Goal: Task Accomplishment & Management: Manage account settings

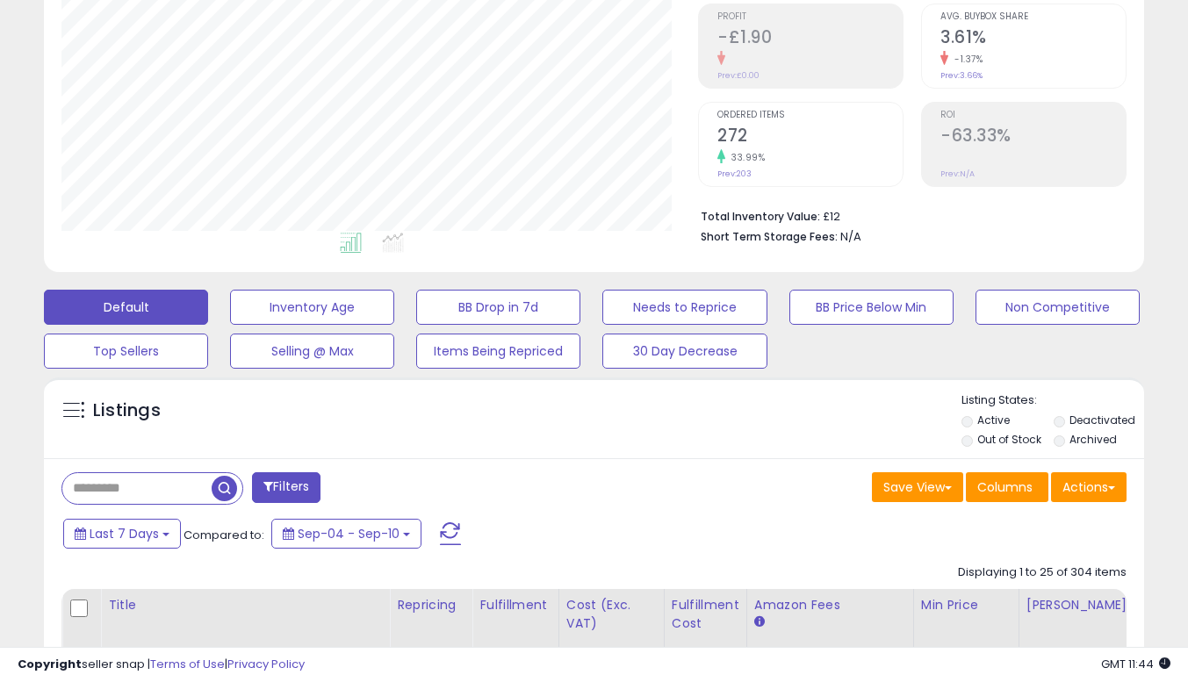
scroll to position [527, 0]
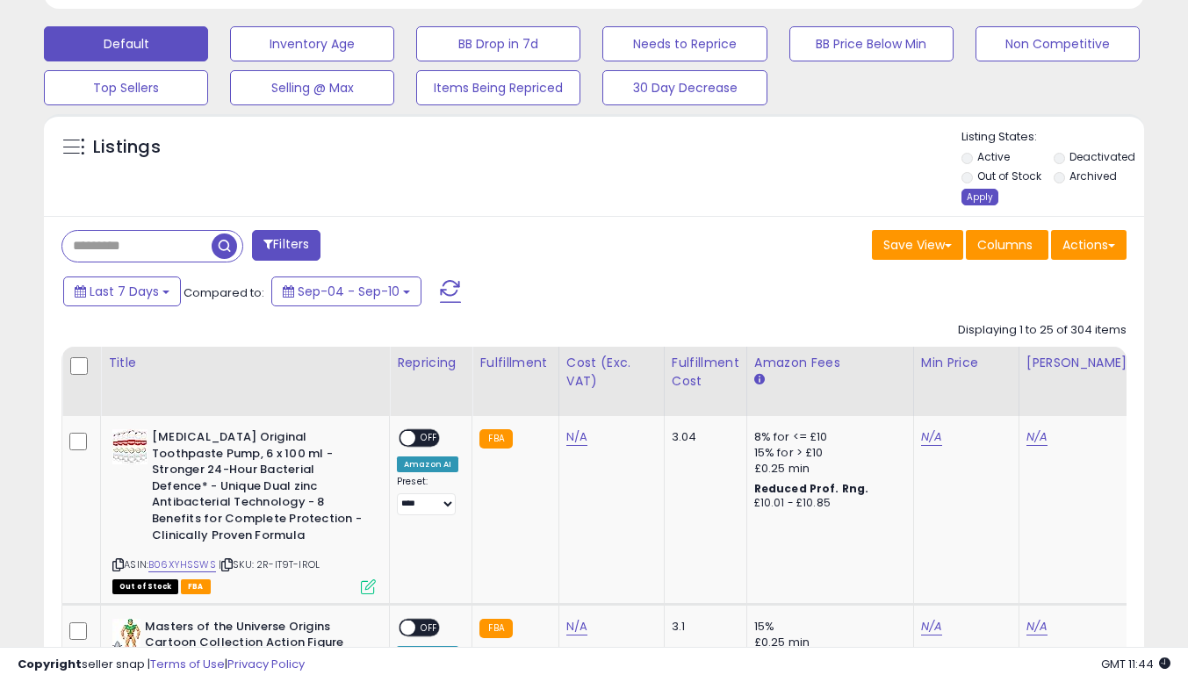
click at [982, 200] on div "Apply" at bounding box center [979, 197] width 37 height 17
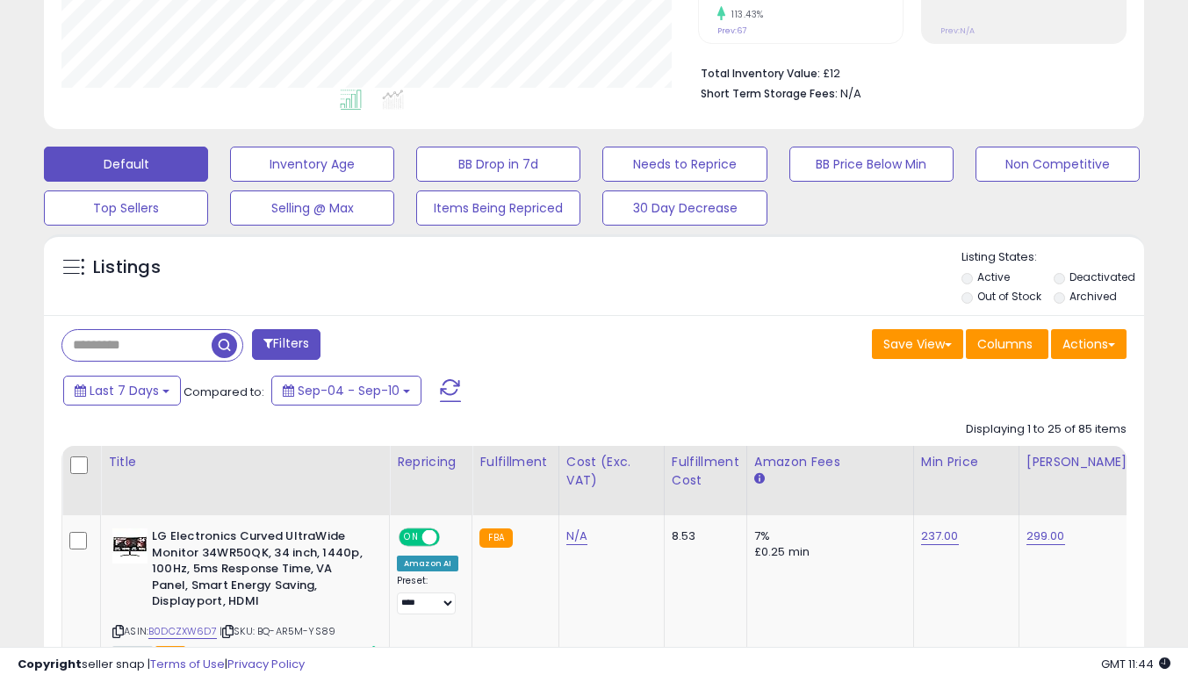
scroll to position [360, 636]
click at [89, 299] on div "Listings" at bounding box center [594, 279] width 1100 height 60
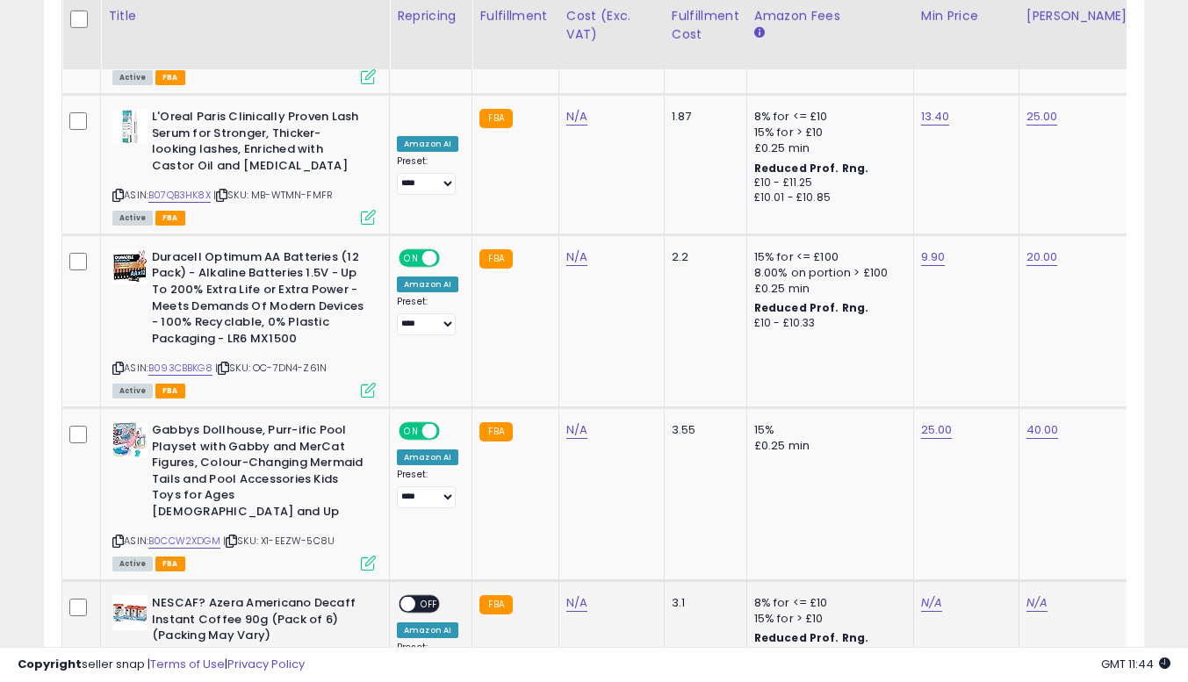
scroll to position [4028, 0]
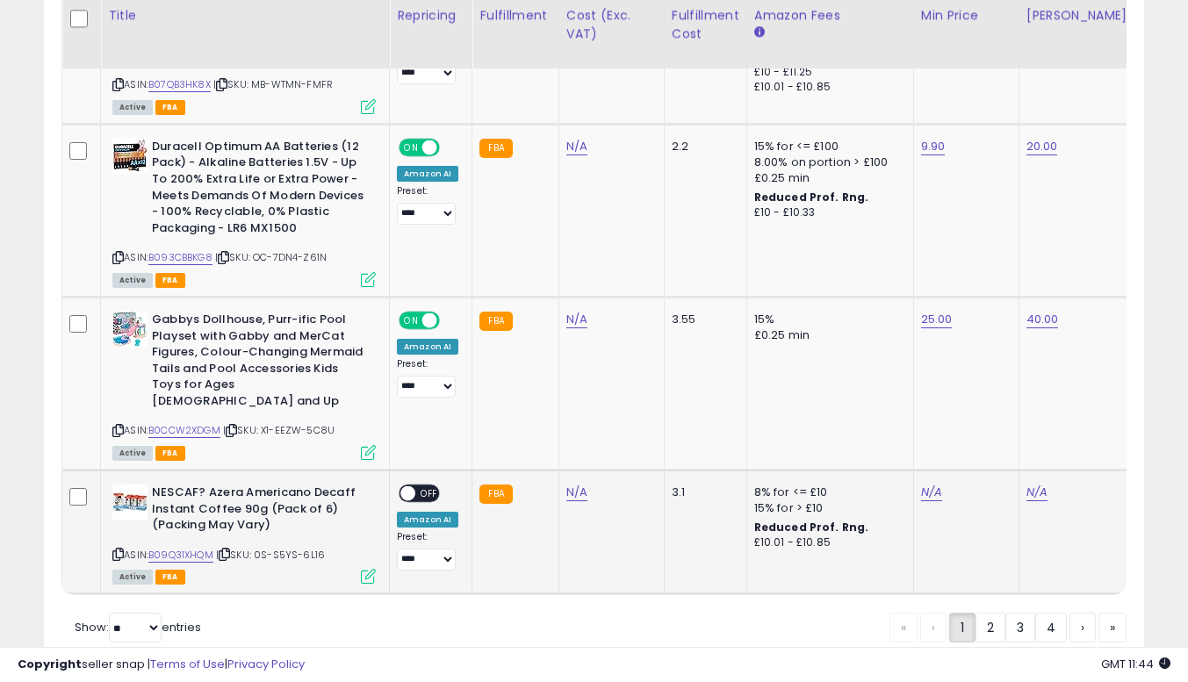
click at [118, 550] on icon at bounding box center [117, 555] width 11 height 10
click at [932, 484] on link "N/A" at bounding box center [931, 493] width 21 height 18
type input "**"
click at [981, 373] on icon "submit" at bounding box center [975, 368] width 11 height 11
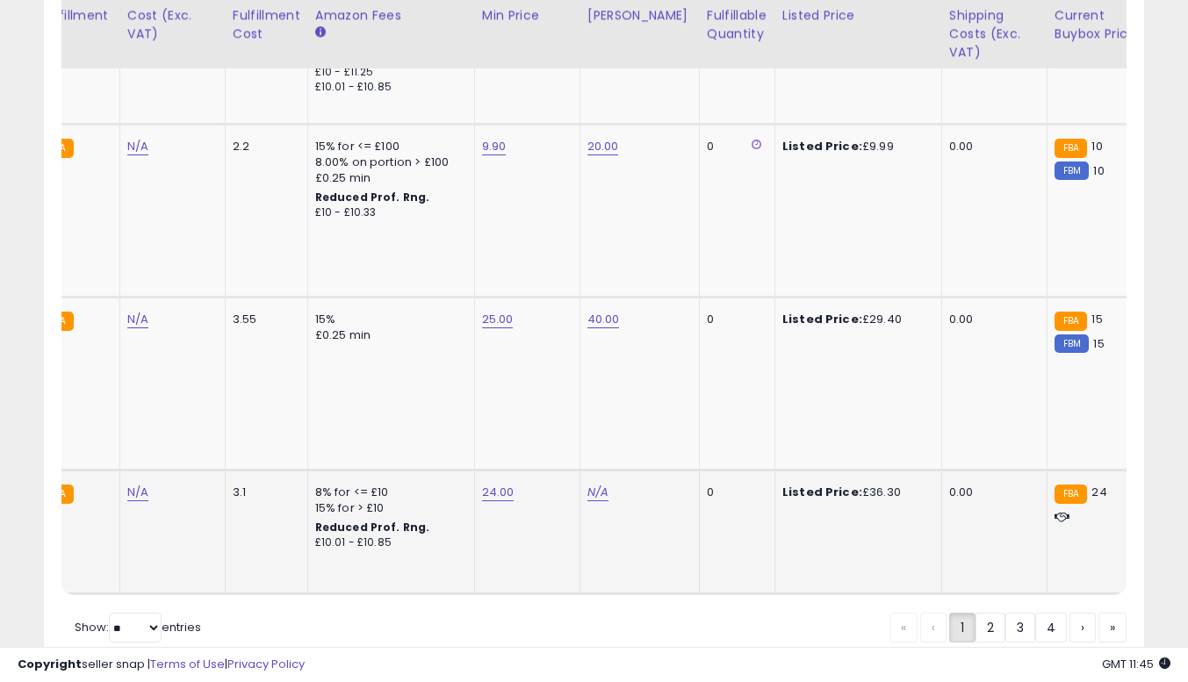
scroll to position [0, 441]
click at [586, 484] on link "N/A" at bounding box center [596, 493] width 21 height 18
type input "**"
click at [655, 367] on button "submit" at bounding box center [640, 369] width 30 height 26
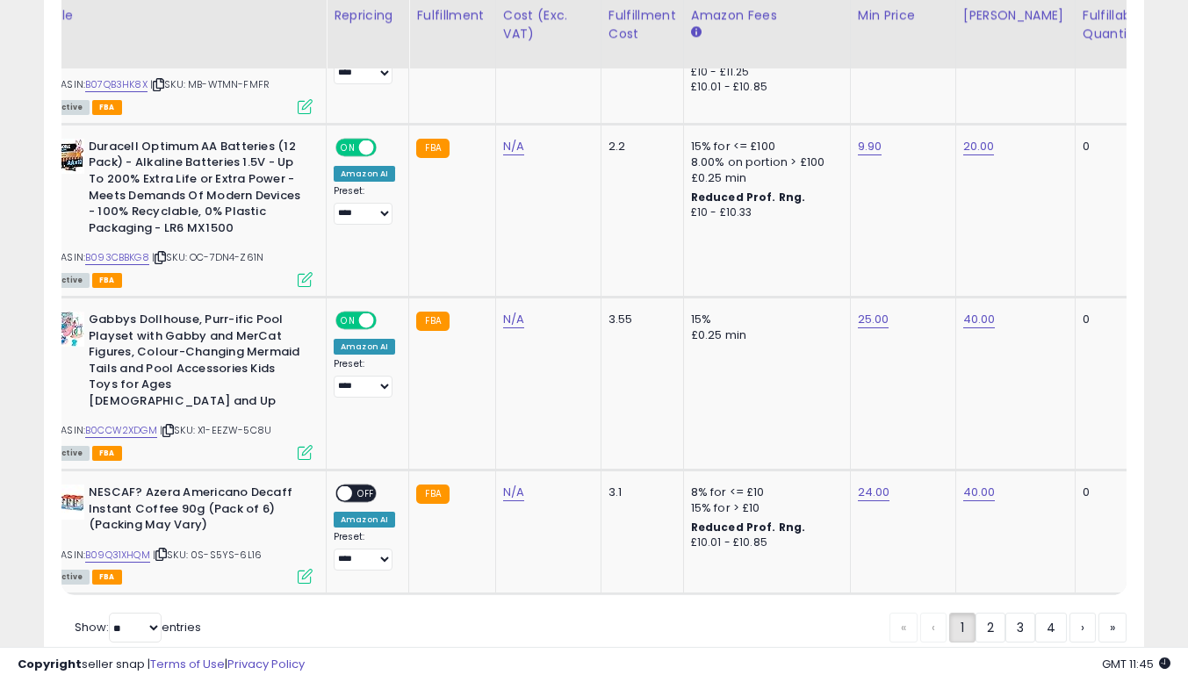
scroll to position [0, 0]
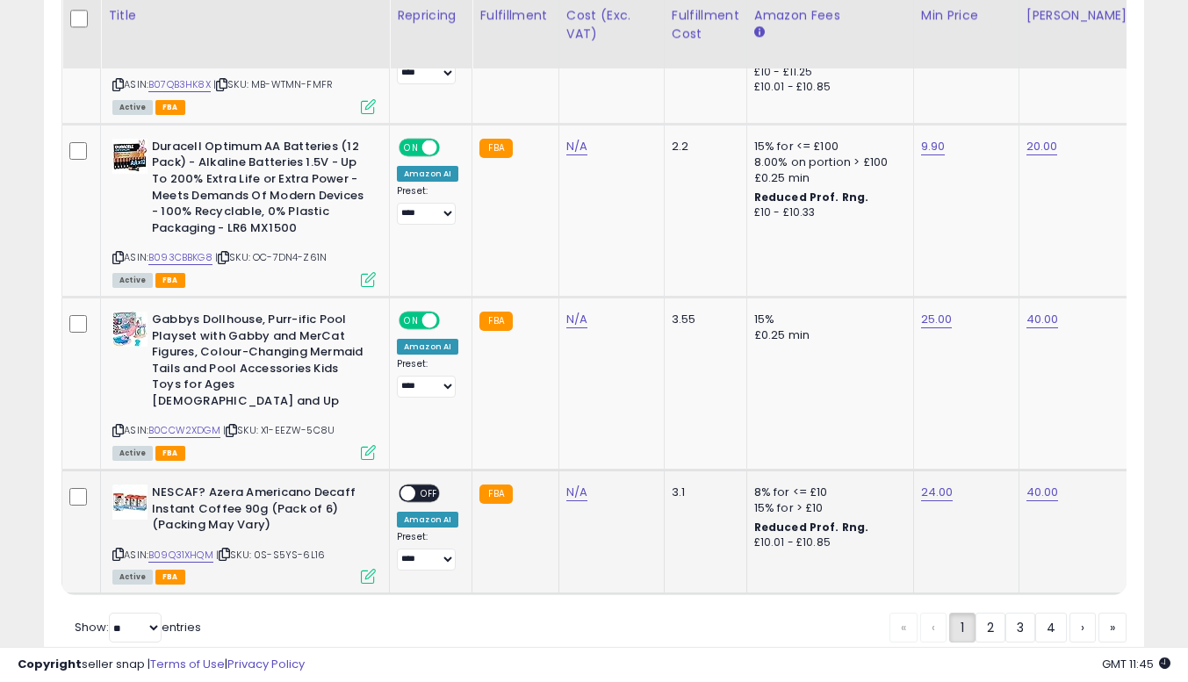
click at [422, 486] on span "OFF" at bounding box center [429, 493] width 28 height 15
click at [985, 613] on link "2" at bounding box center [990, 628] width 30 height 30
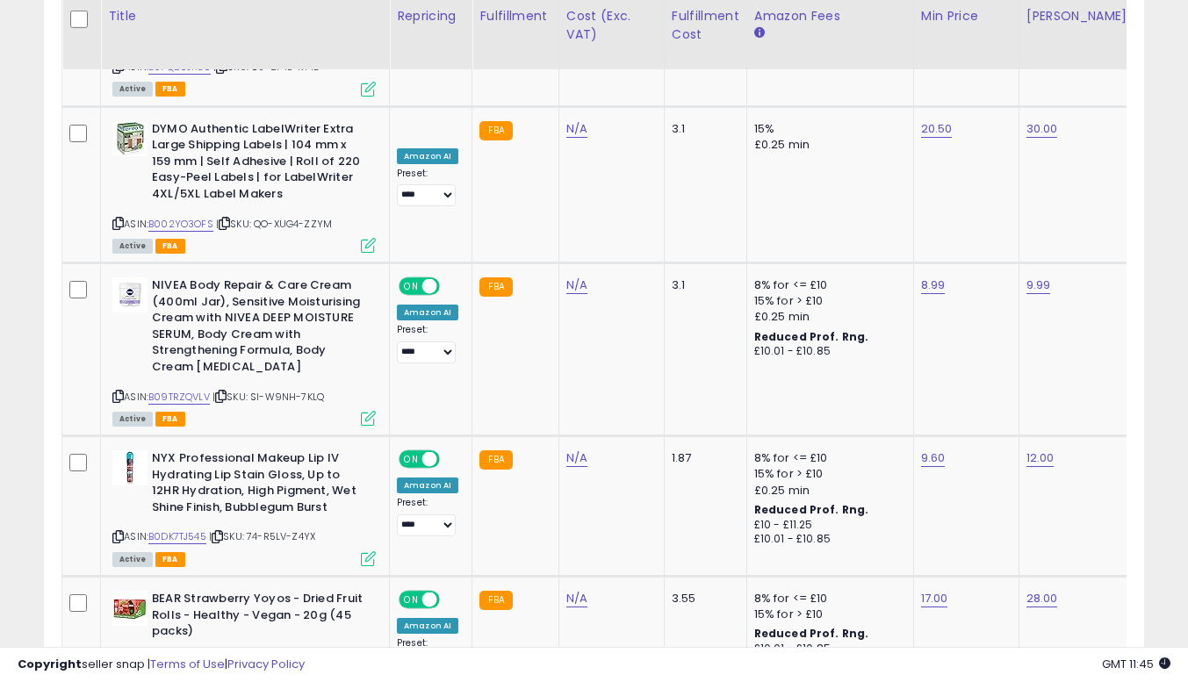
scroll to position [4131, 0]
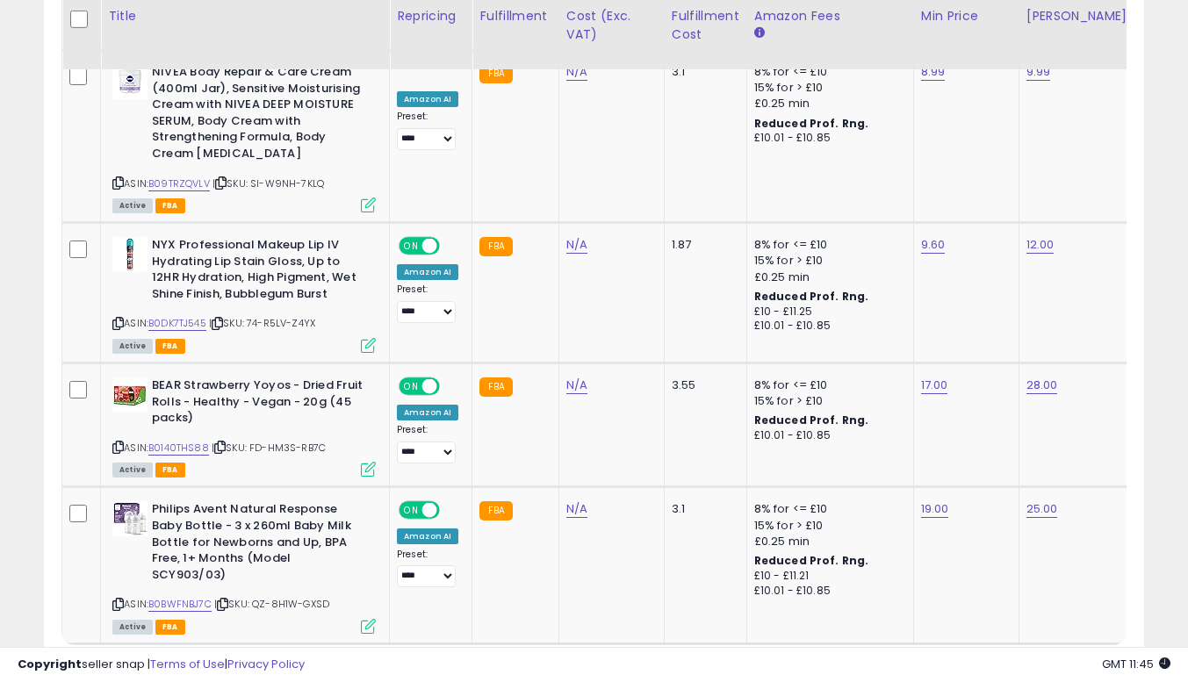
click at [1009, 663] on link "3" at bounding box center [1020, 678] width 30 height 30
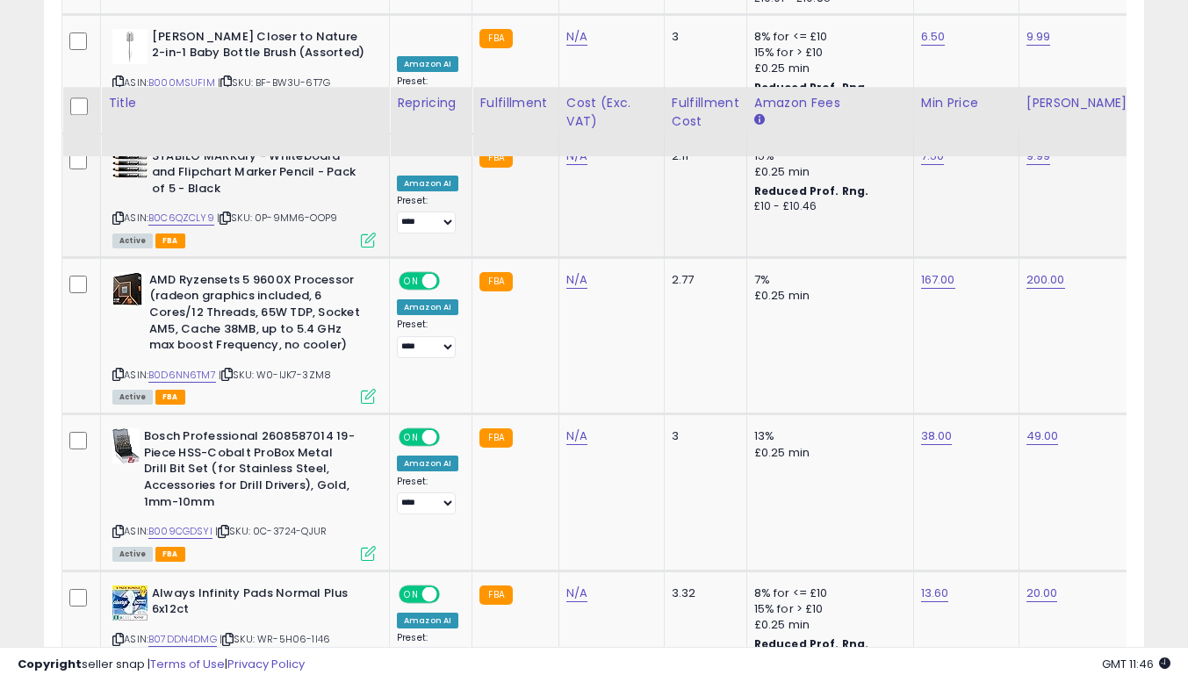
scroll to position [3663, 0]
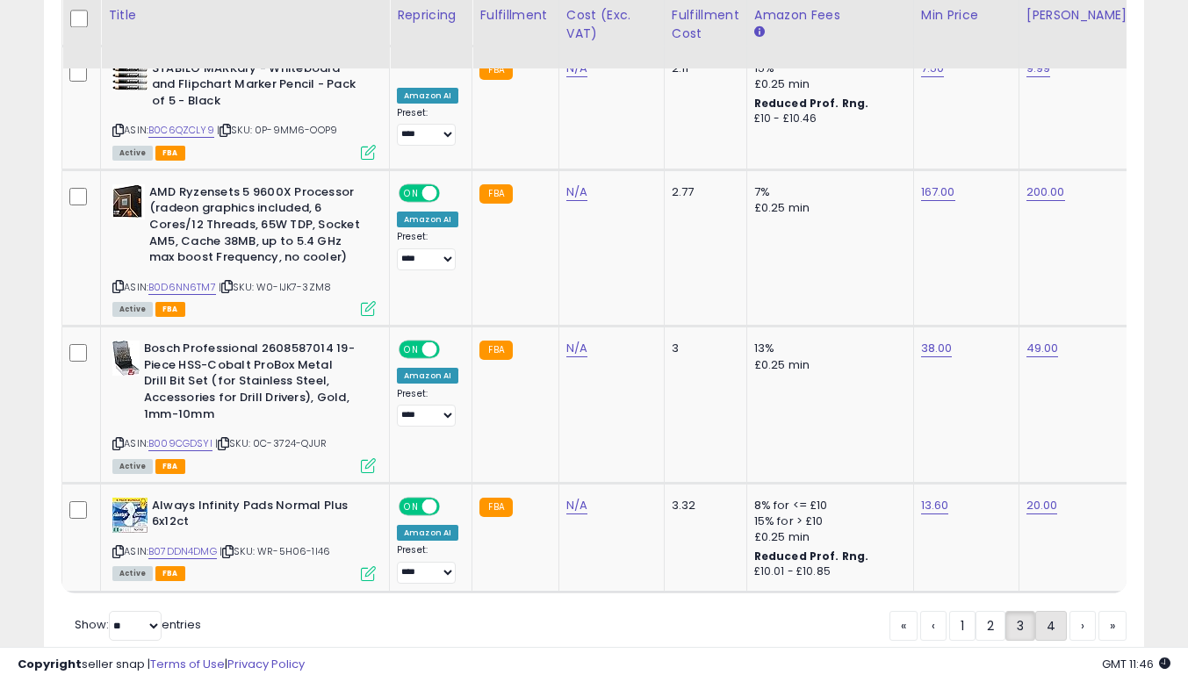
click at [1048, 611] on link "4" at bounding box center [1051, 626] width 32 height 30
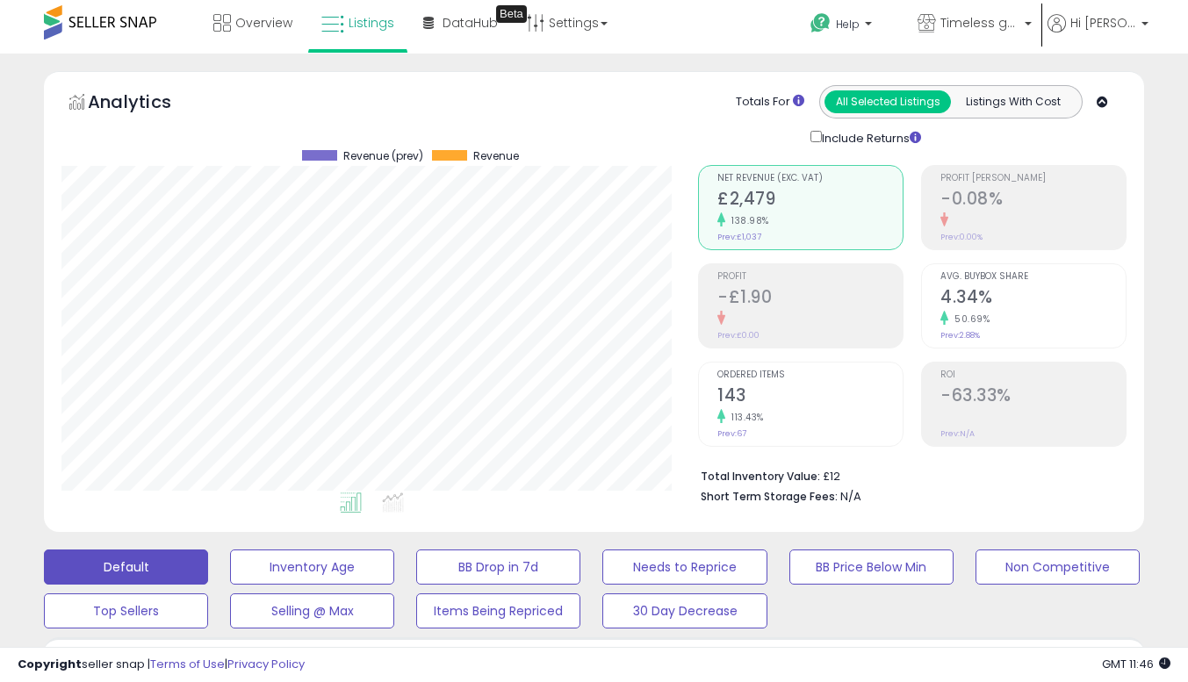
scroll to position [0, 0]
